Goal: Transaction & Acquisition: Book appointment/travel/reservation

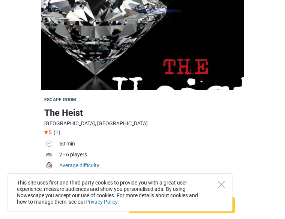
click at [219, 190] on div "This site uses first and third party cookies to provide you with a great user e…" at bounding box center [119, 192] width 225 height 38
click at [225, 185] on div "This site uses first and third party cookies to provide you with a great user e…" at bounding box center [119, 192] width 225 height 38
click at [220, 183] on icon "Close" at bounding box center [221, 184] width 7 height 7
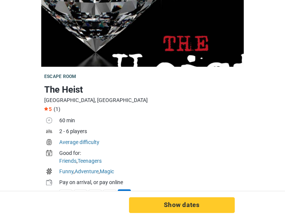
scroll to position [8, 0]
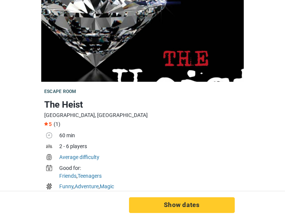
click at [122, 39] on img at bounding box center [142, 37] width 202 height 90
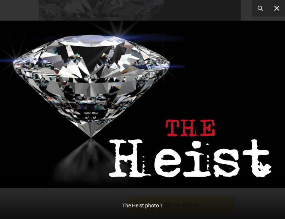
click at [274, 4] on button at bounding box center [276, 8] width 16 height 16
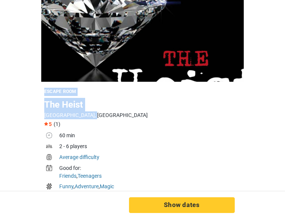
drag, startPoint x: 7, startPoint y: 135, endPoint x: 35, endPoint y: 159, distance: 36.8
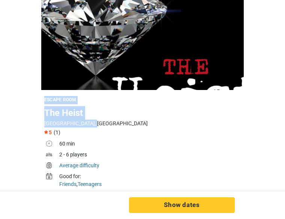
click at [0, 0] on img at bounding box center [0, 0] width 0 height 0
